Goal: Information Seeking & Learning: Learn about a topic

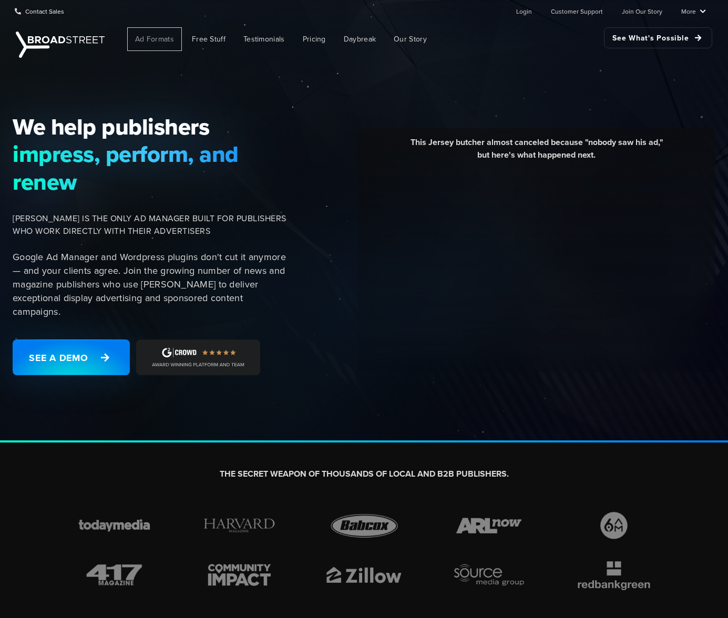
click at [166, 42] on span "Ad Formats" at bounding box center [154, 39] width 39 height 11
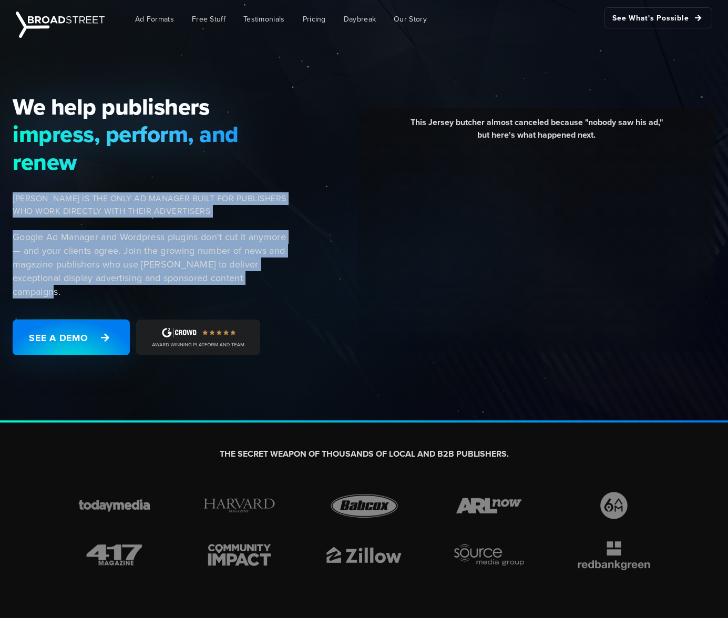
drag, startPoint x: 14, startPoint y: 200, endPoint x: 274, endPoint y: 273, distance: 270.7
click at [276, 275] on div "We help publishers impress, perform, and renew BROADSTREET IS THE ONLY AD MANAG…" at bounding box center [155, 230] width 298 height 275
copy div "BROADSTREET IS THE ONLY AD MANAGER BUILT FOR PUBLISHERS WHO WORK DIRECTLY WITH …"
